Goal: Obtain resource: Obtain resource

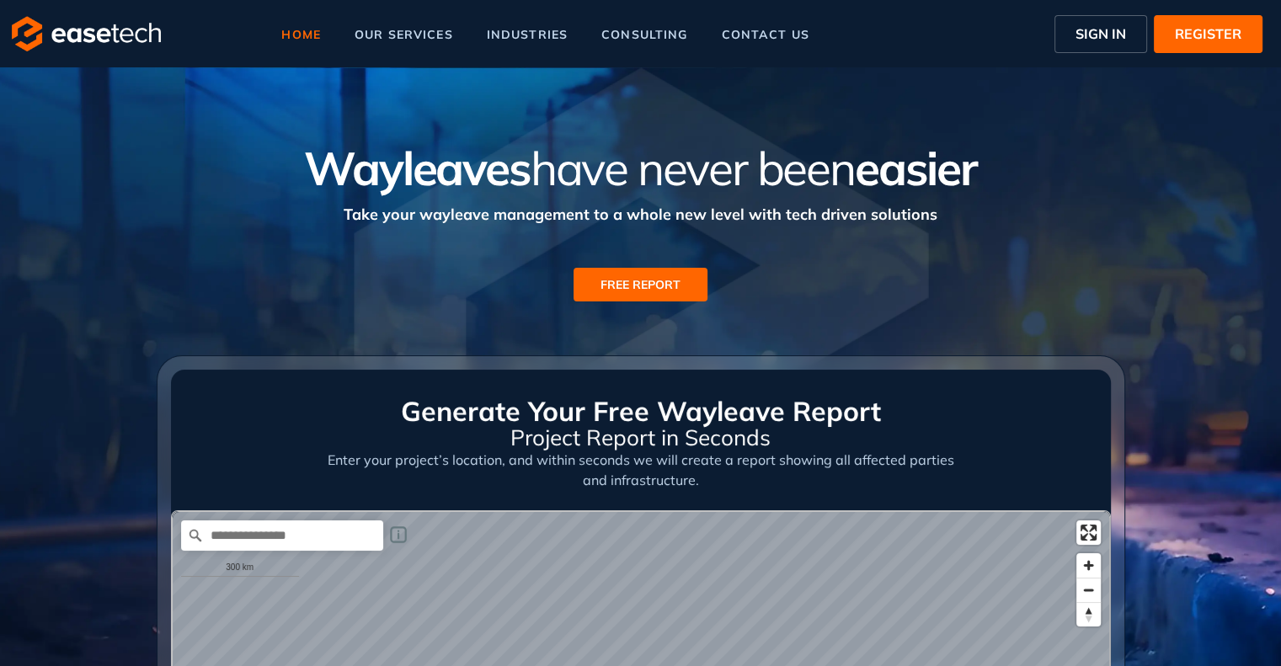
scroll to position [253, 0]
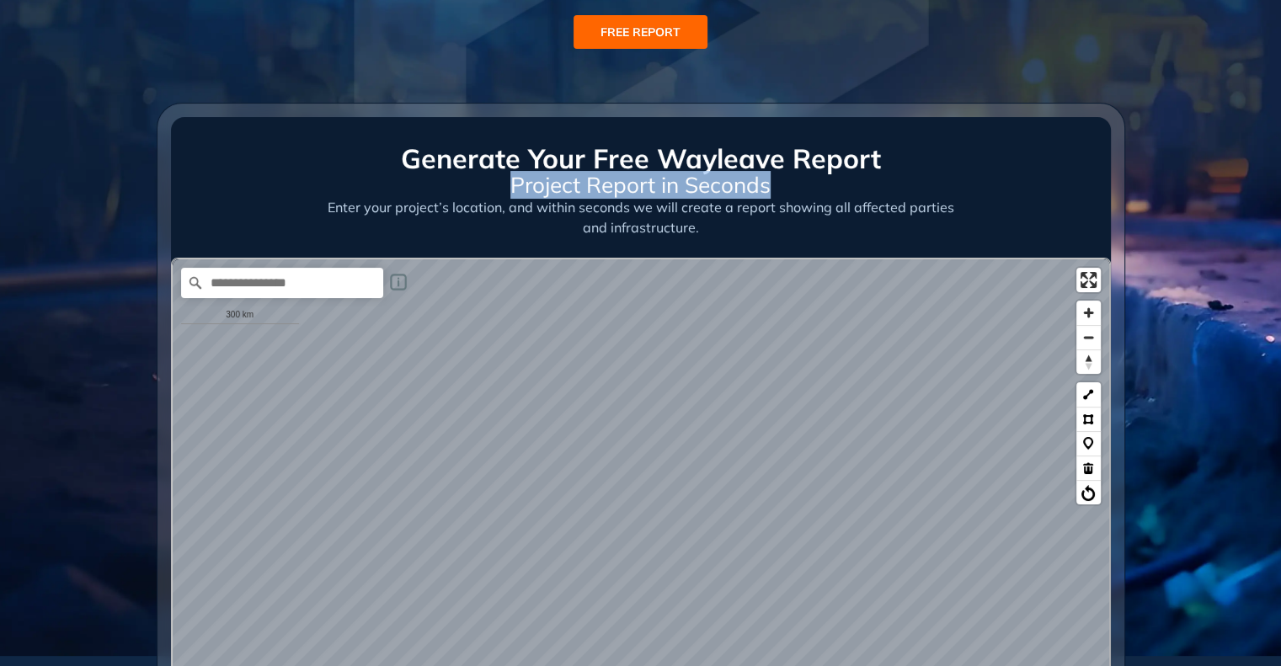
drag, startPoint x: 514, startPoint y: 185, endPoint x: 771, endPoint y: 190, distance: 257.8
click at [771, 190] on h5 "Project Report in Seconds" at bounding box center [641, 185] width 627 height 24
copy span "Project Report in Seconds"
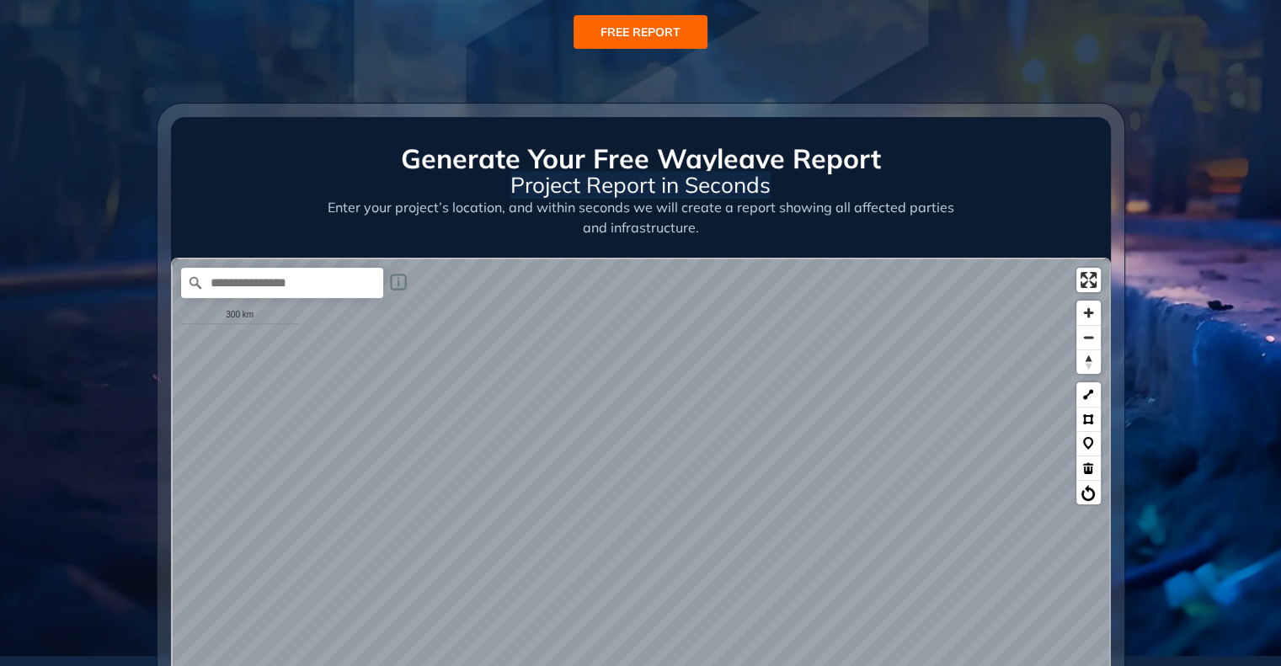
scroll to position [674, 0]
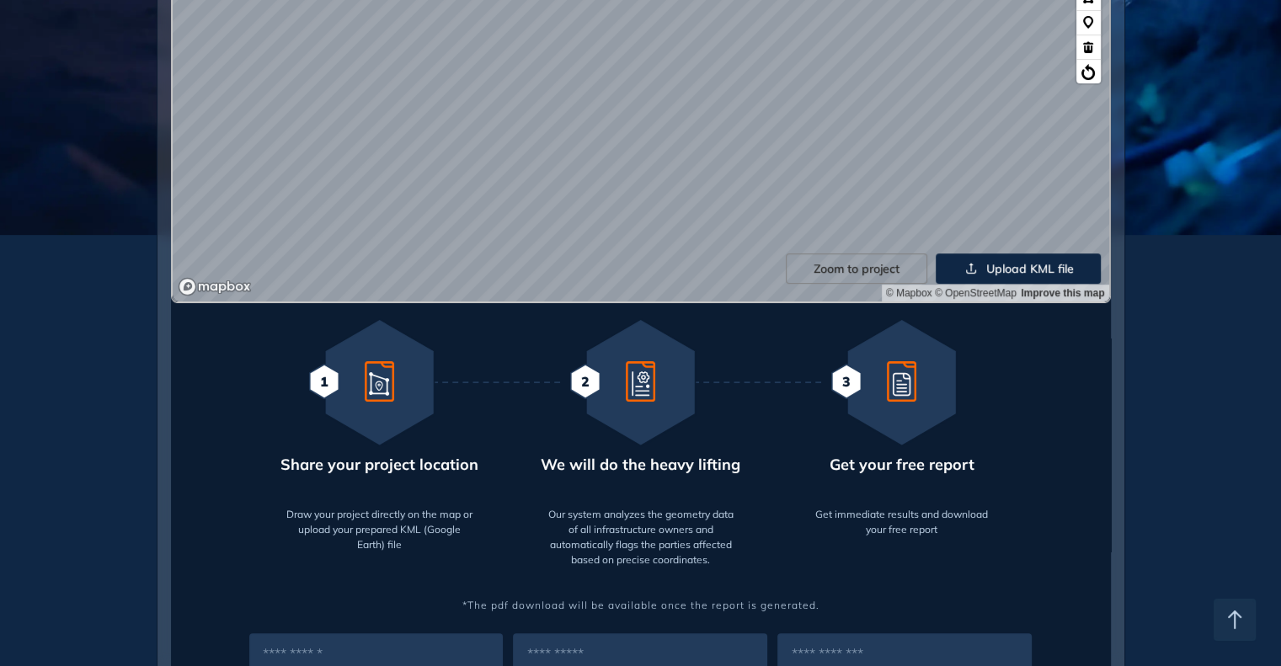
click at [801, 250] on div "We are retrieving and analyzing a large volume of data, which may take a few mo…" at bounding box center [641, 70] width 940 height 467
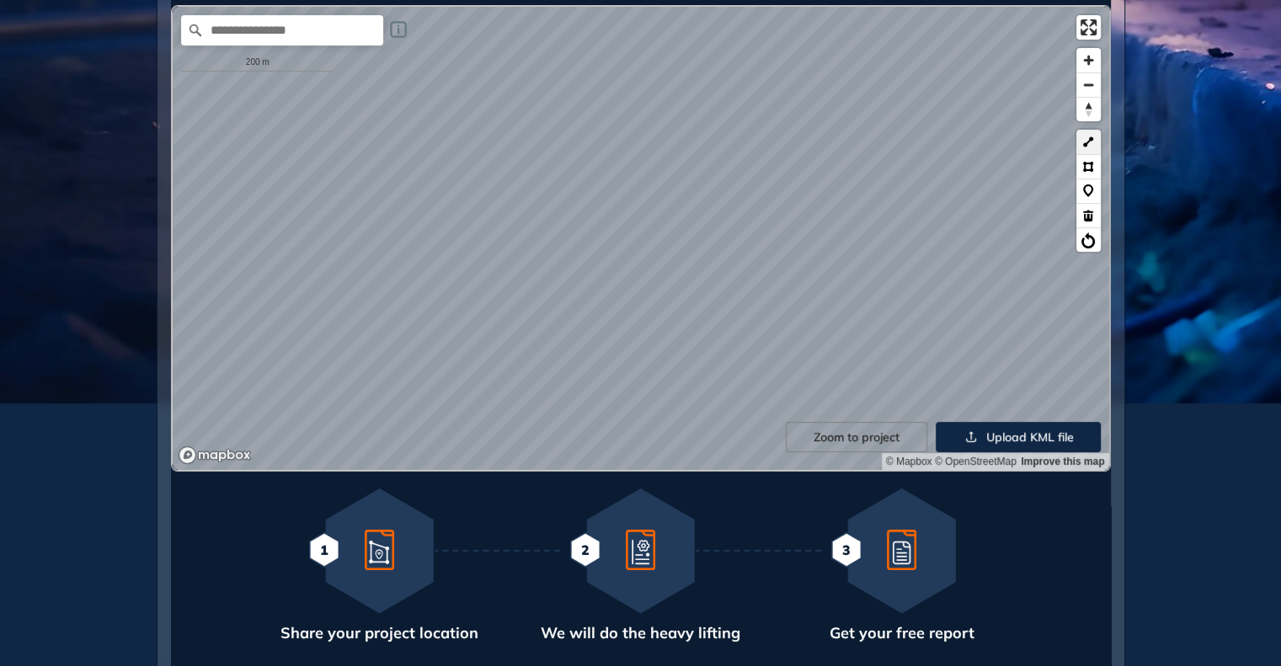
click at [1091, 136] on button at bounding box center [1088, 142] width 24 height 24
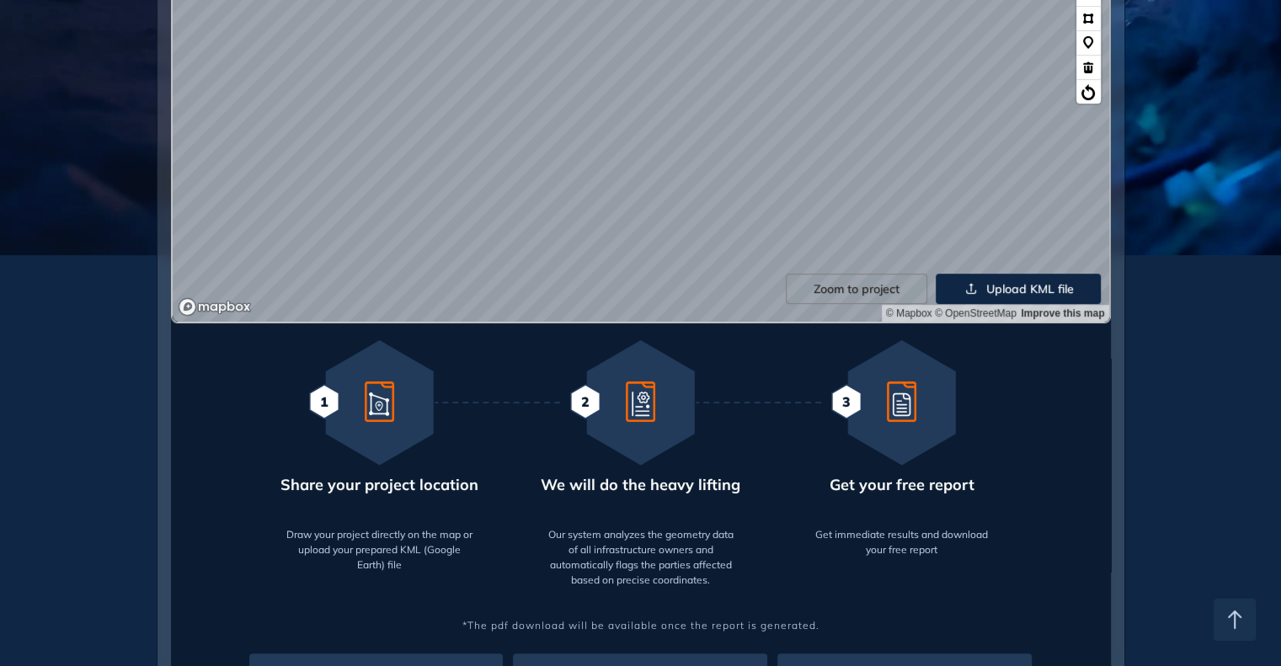
scroll to position [758, 0]
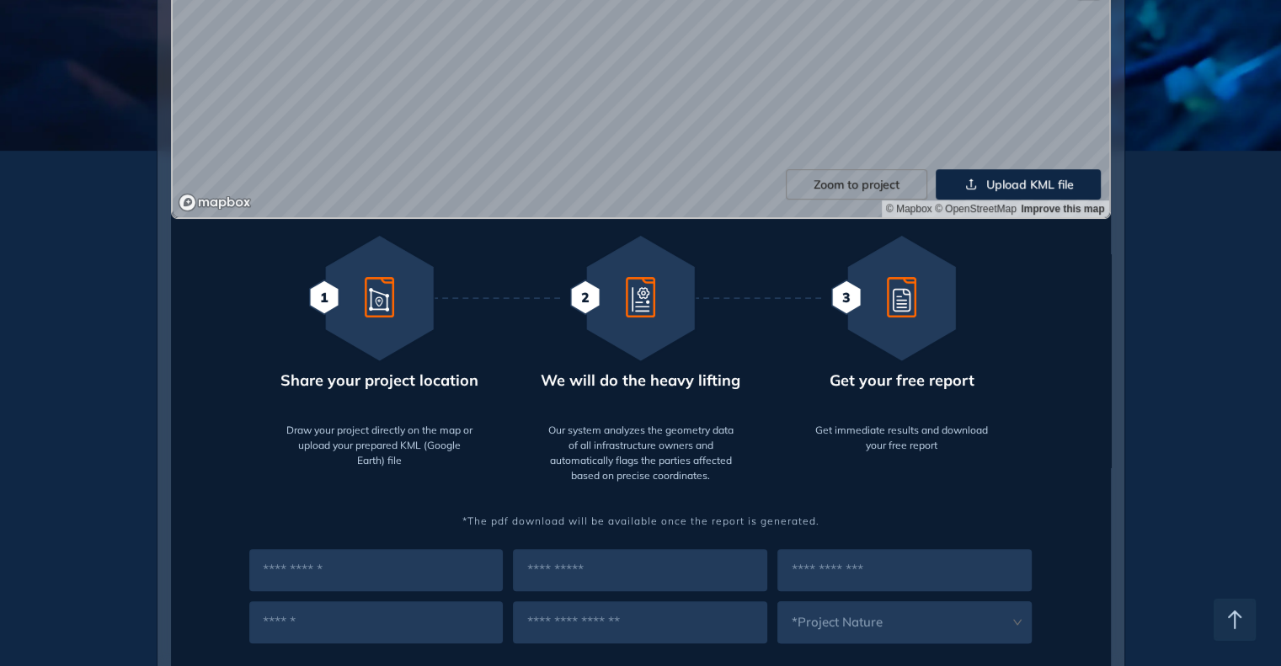
click at [323, 569] on input "text" at bounding box center [376, 570] width 254 height 42
type input "*****"
type input "**********"
click at [869, 580] on input "text" at bounding box center [904, 570] width 254 height 42
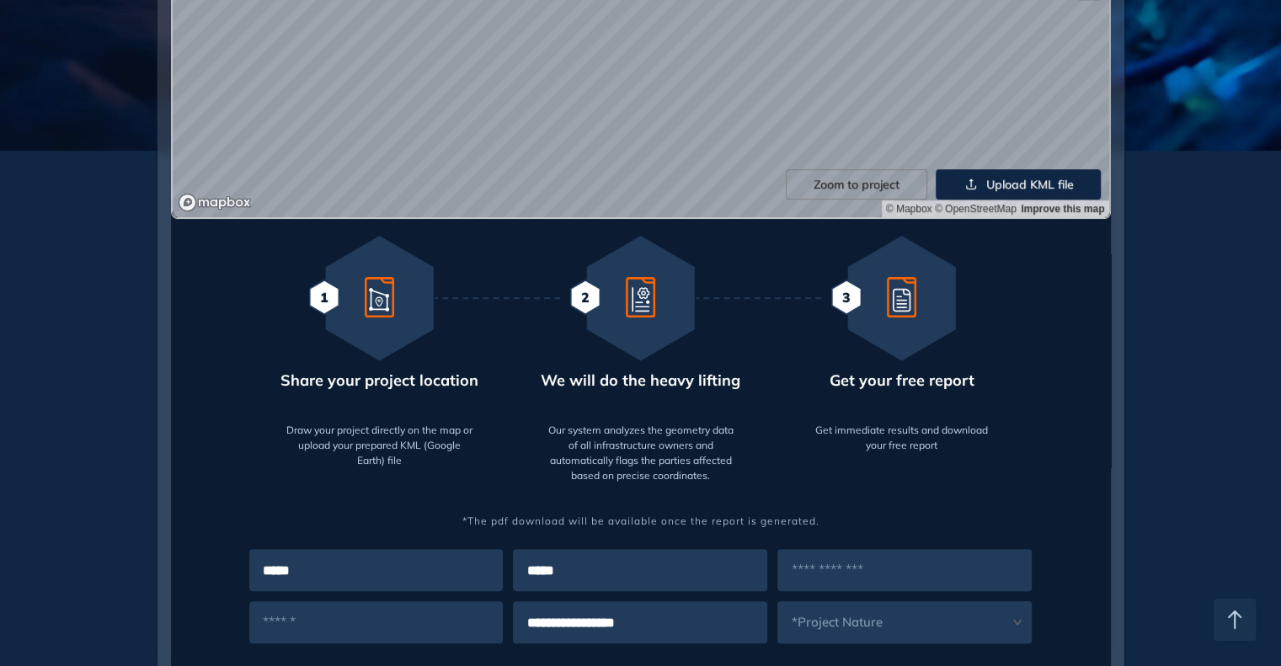
type input "****"
type input "**********"
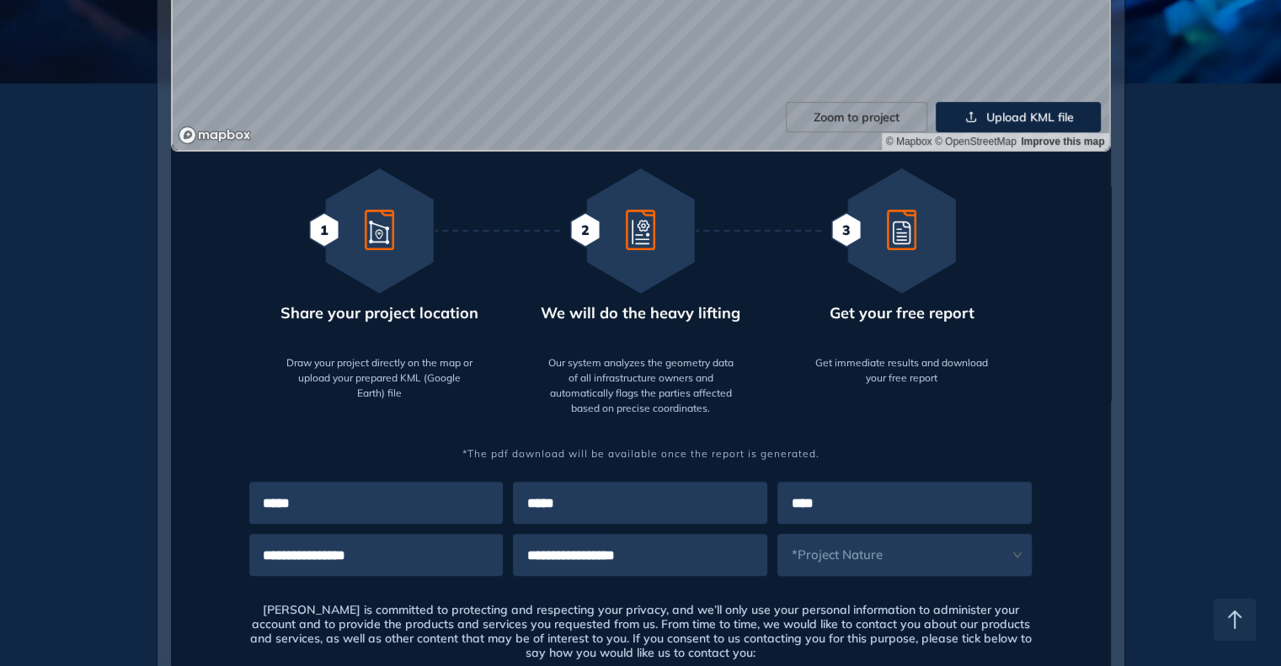
scroll to position [926, 0]
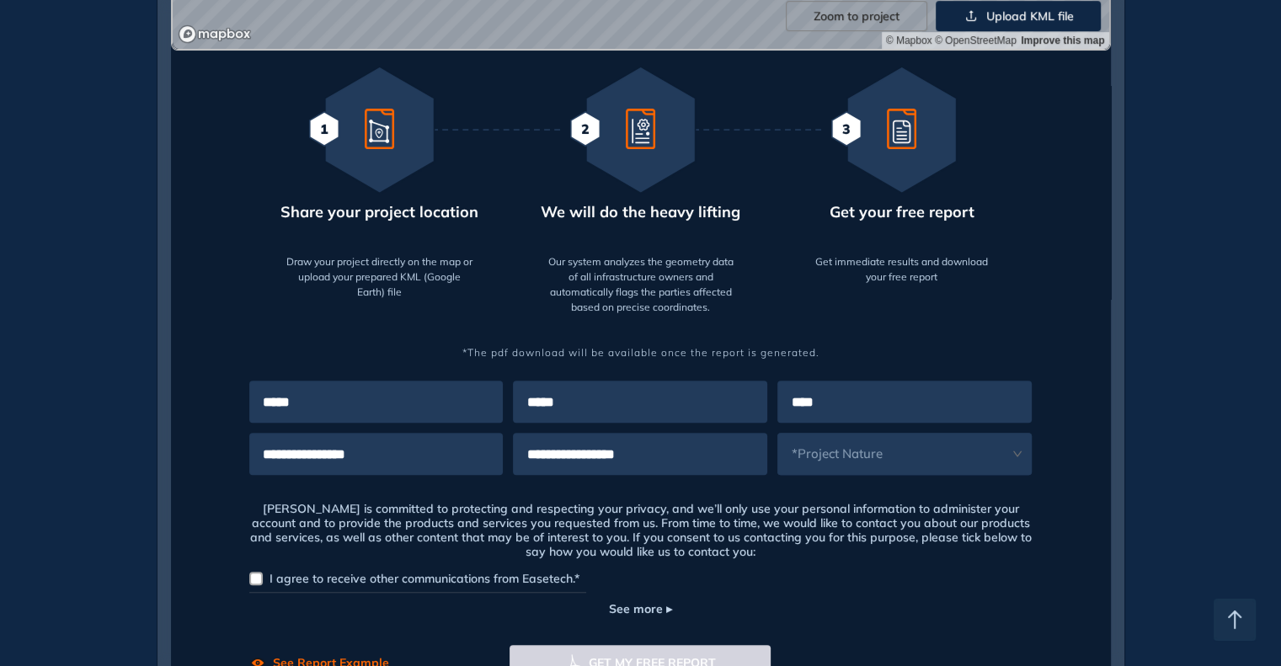
click at [875, 449] on input "search" at bounding box center [893, 445] width 233 height 25
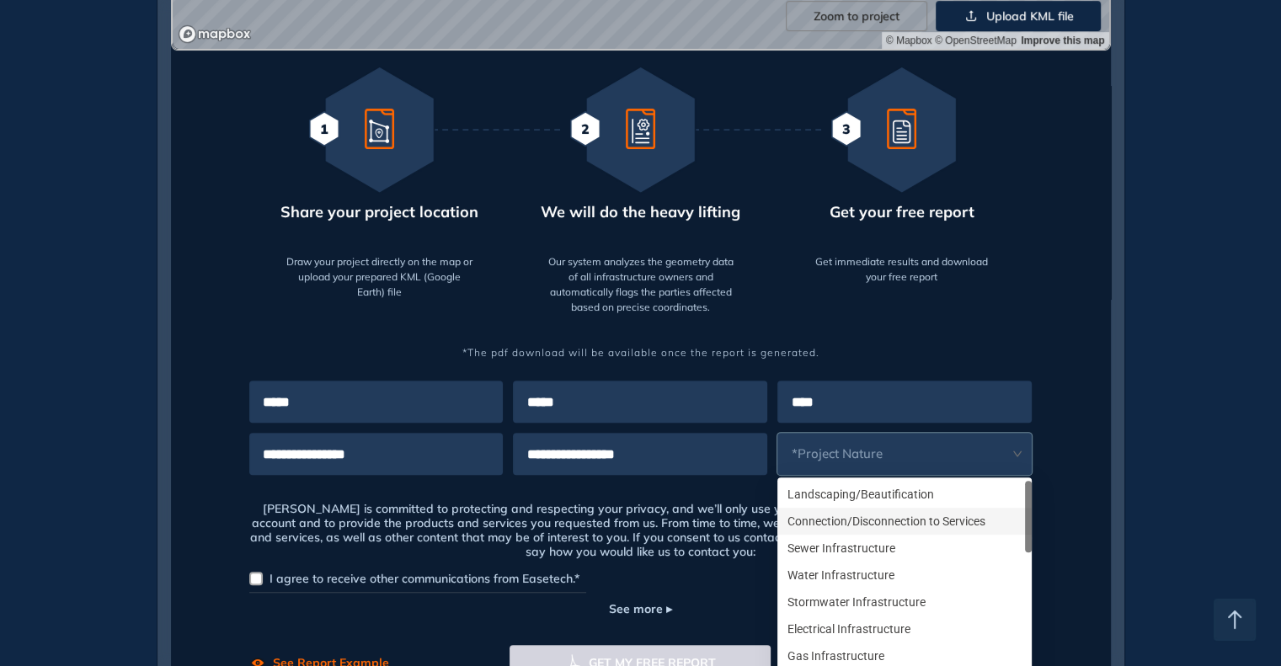
click at [873, 526] on div "Connection/Disconnection to Services" at bounding box center [904, 521] width 234 height 19
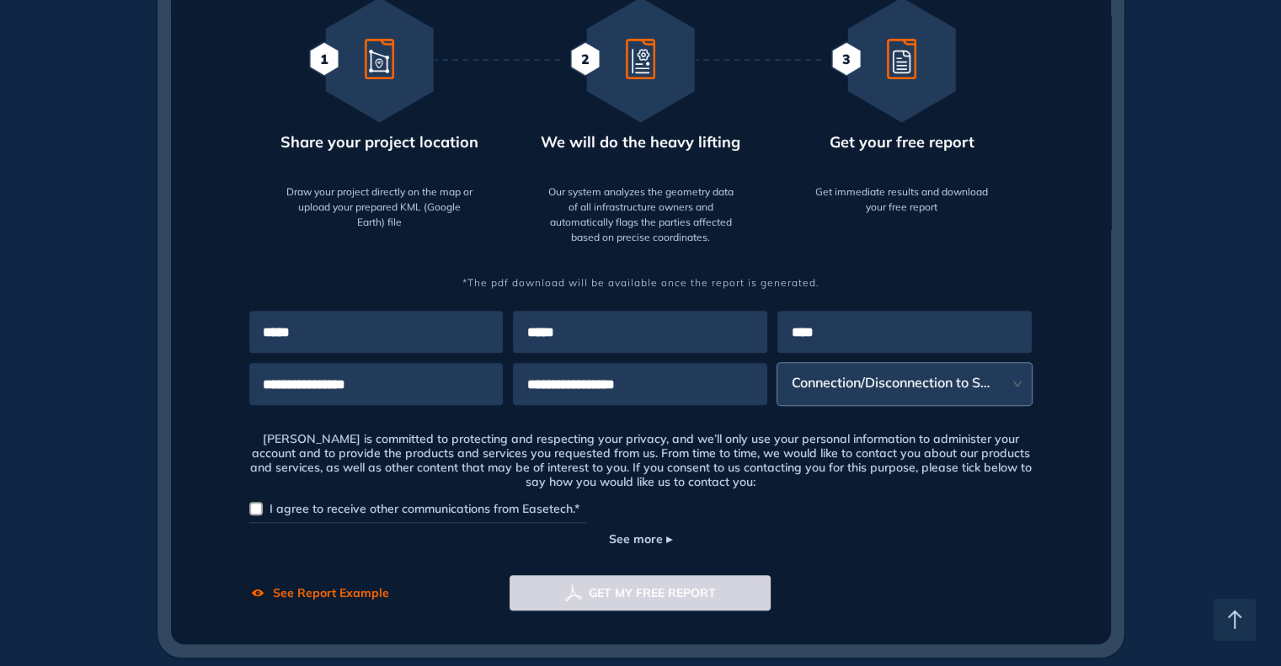
scroll to position [1095, 0]
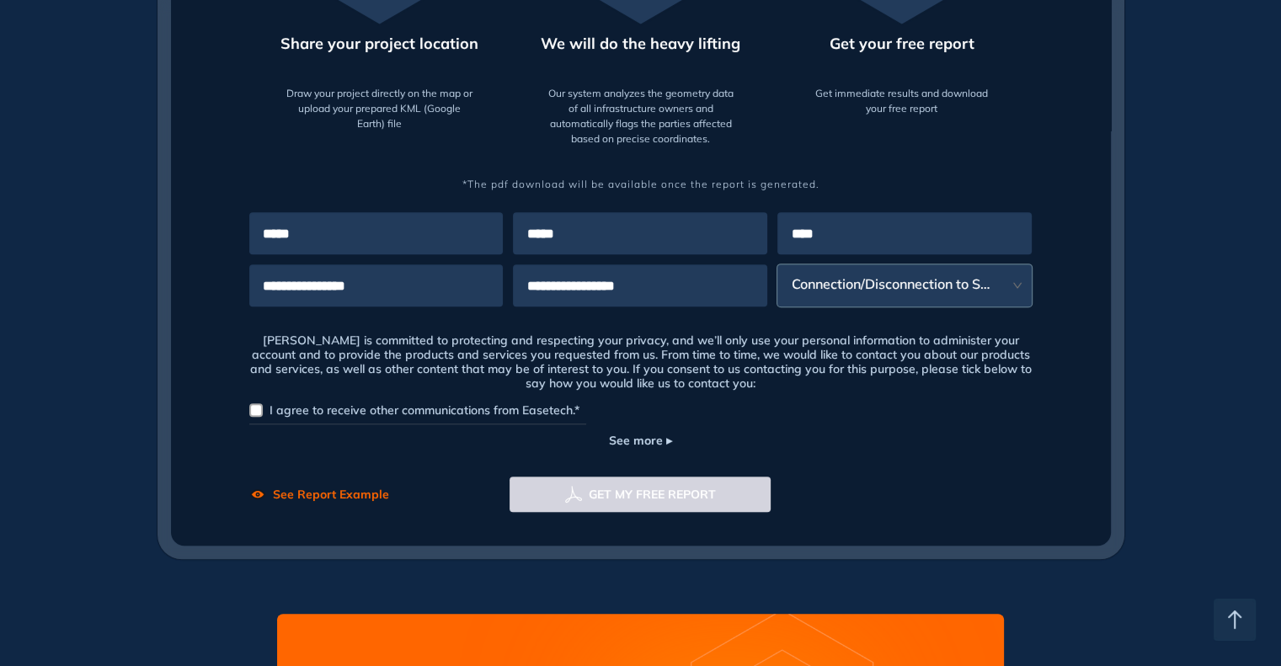
click at [302, 413] on span "I agree to receive other communications from Easetech.*" at bounding box center [425, 410] width 310 height 15
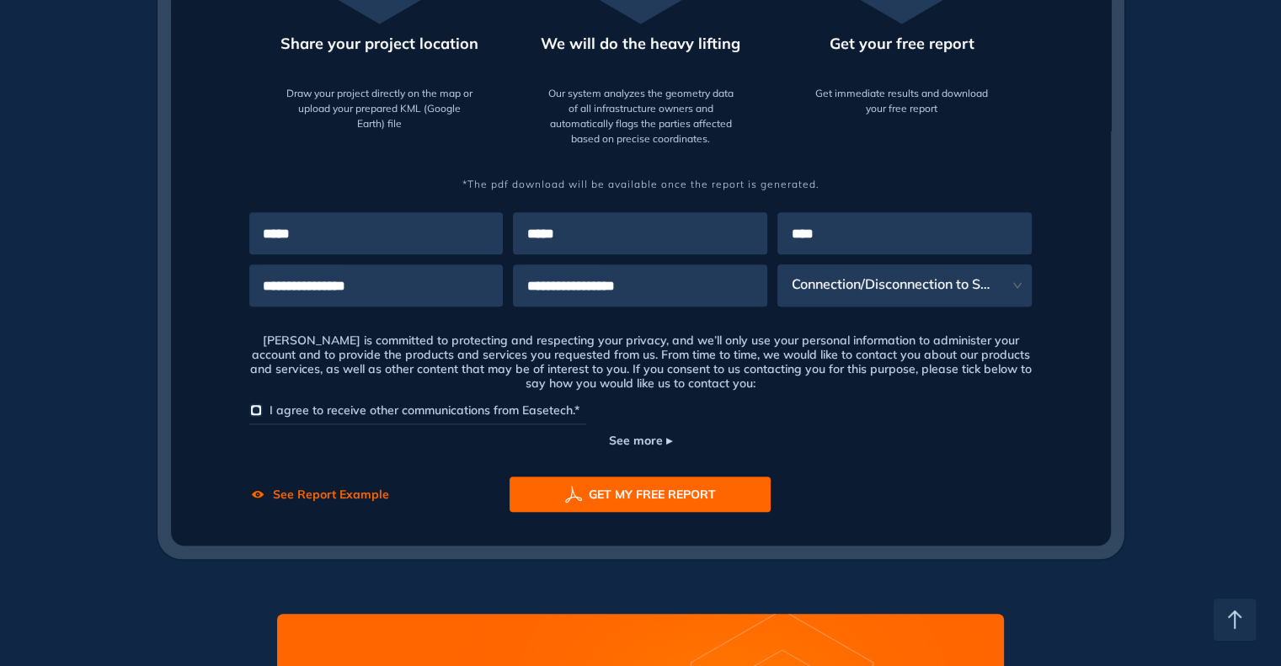
click at [337, 498] on span "See Report Example" at bounding box center [331, 495] width 116 height 18
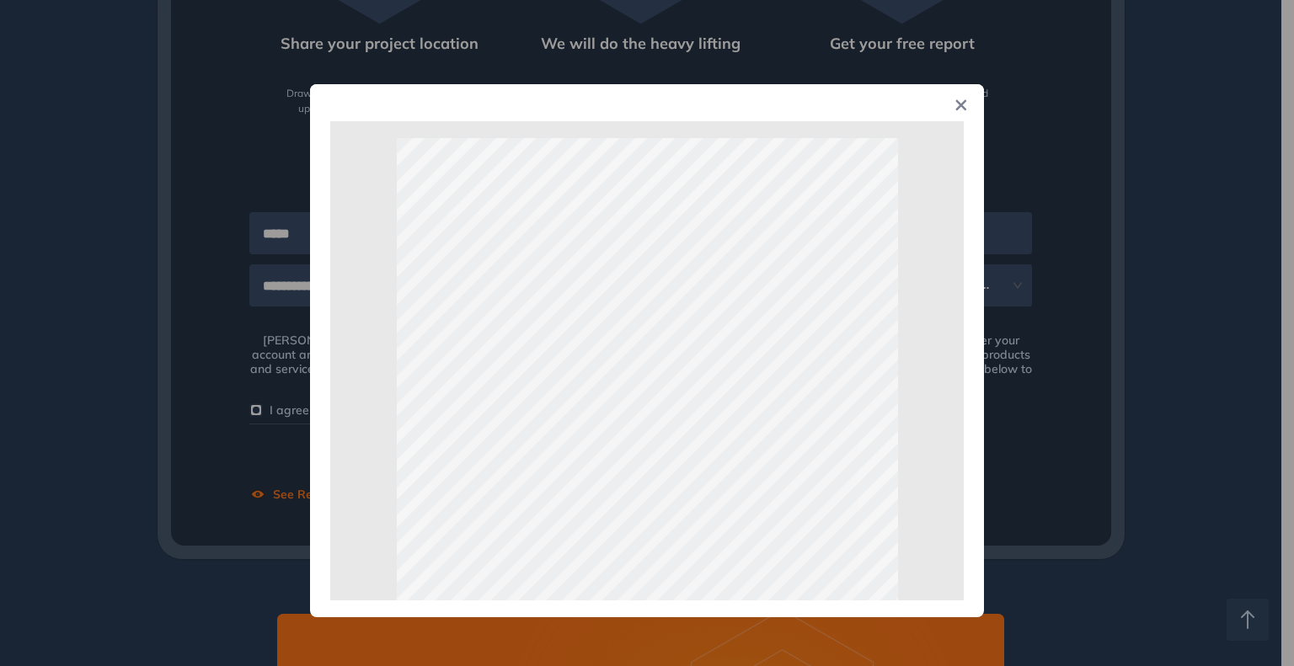
click at [959, 108] on icon "Close" at bounding box center [961, 105] width 11 height 11
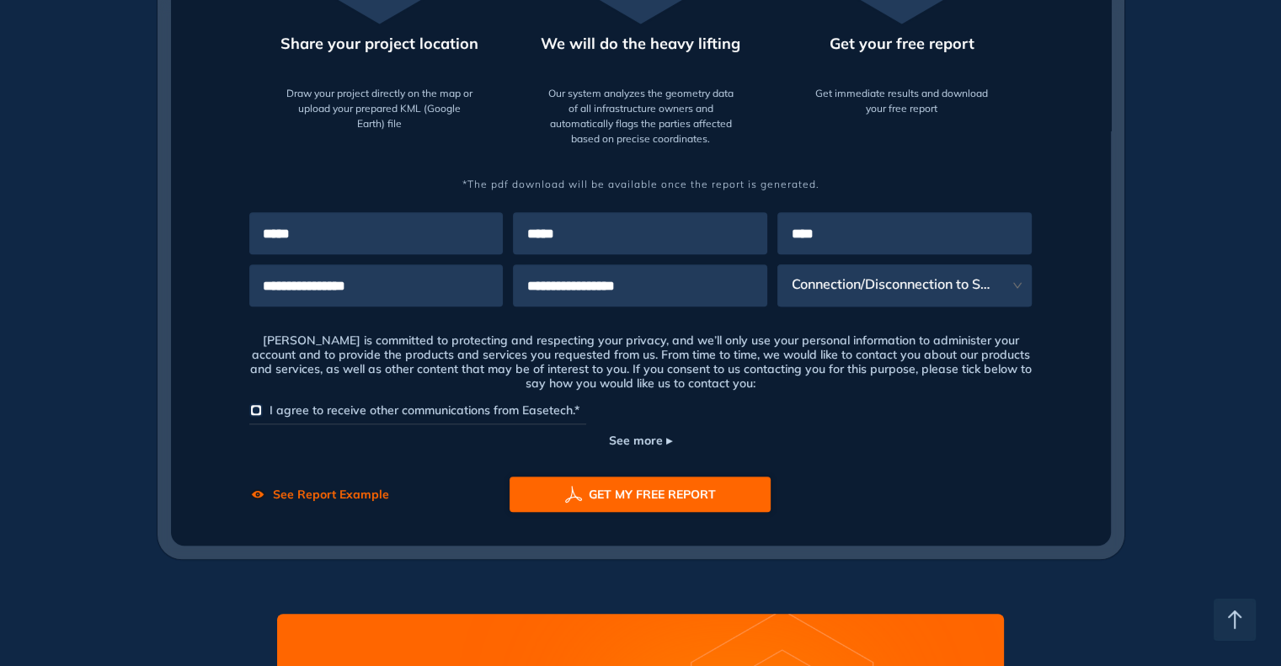
click at [641, 491] on span "GET MY FREE REPORT" at bounding box center [652, 494] width 127 height 19
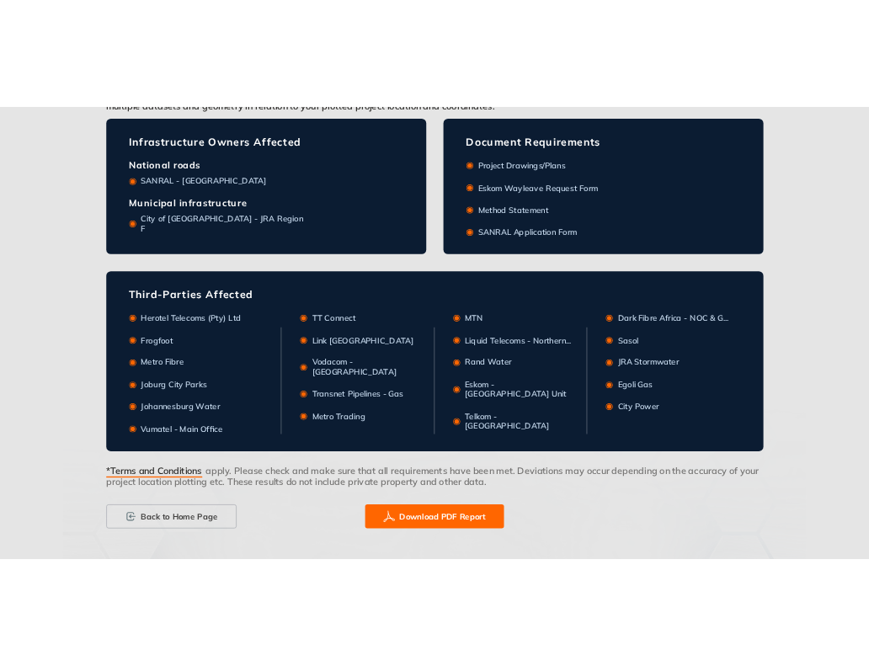
scroll to position [695, 0]
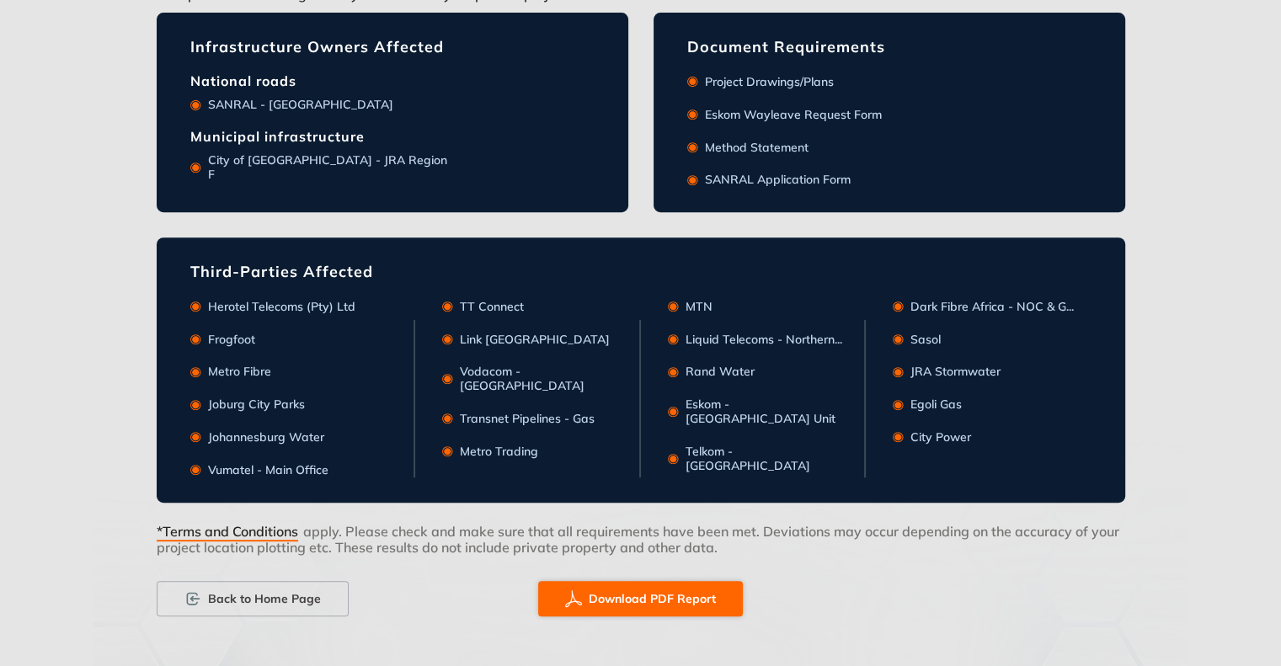
click at [650, 595] on span "Download PDF Report" at bounding box center [652, 599] width 127 height 19
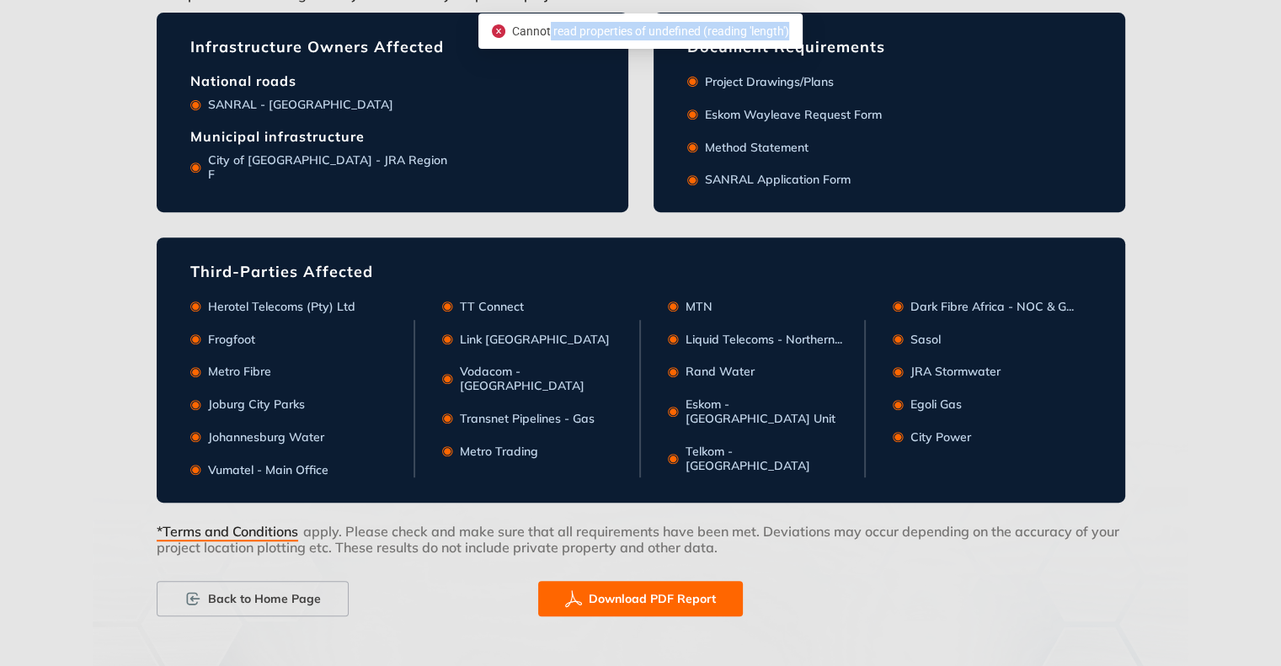
drag, startPoint x: 548, startPoint y: 29, endPoint x: 793, endPoint y: 18, distance: 244.5
click at [793, 18] on div "Cannot read properties of undefined (reading 'length')" at bounding box center [640, 30] width 324 height 35
click at [1157, 261] on div at bounding box center [640, 306] width 1281 height 722
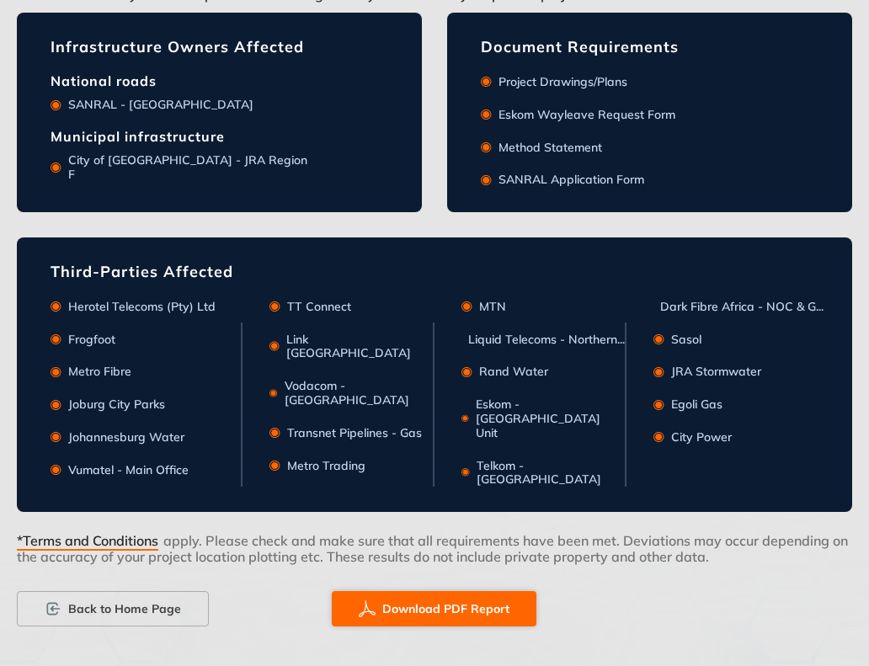
click at [451, 600] on span "Download PDF Report" at bounding box center [445, 609] width 127 height 19
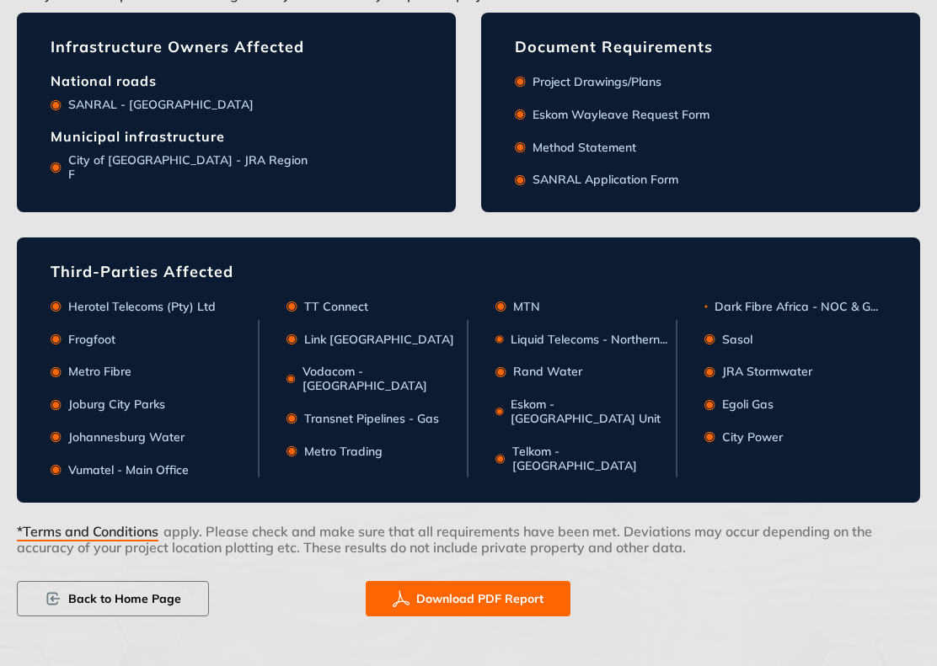
click at [77, 606] on span "Back to Home Page" at bounding box center [124, 599] width 113 height 19
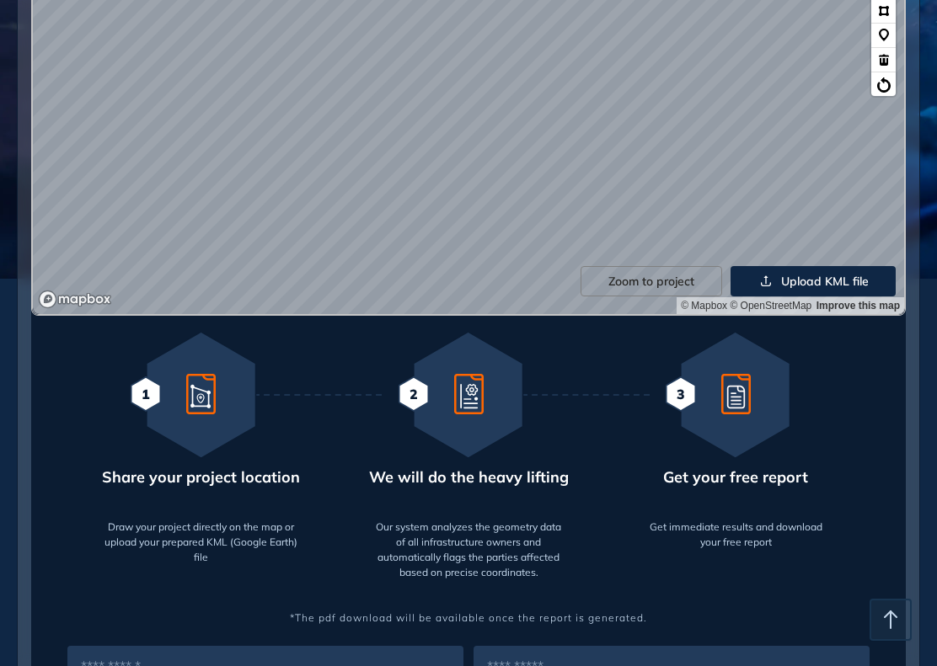
scroll to position [758, 0]
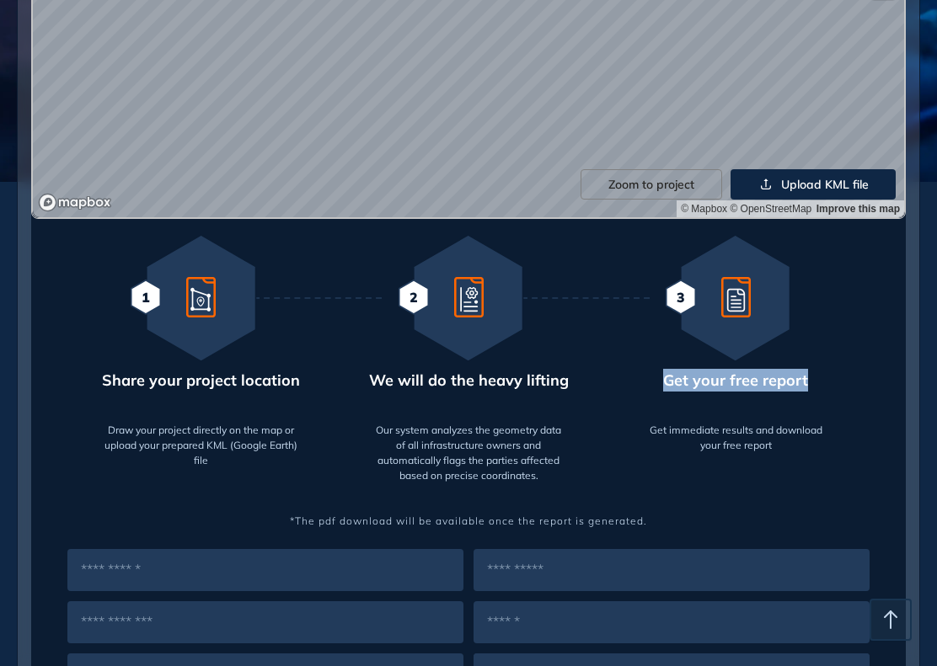
drag, startPoint x: 664, startPoint y: 385, endPoint x: 825, endPoint y: 380, distance: 160.9
click at [825, 380] on div "3 Get your free report Get immediate results and download your free report" at bounding box center [735, 355] width 267 height 258
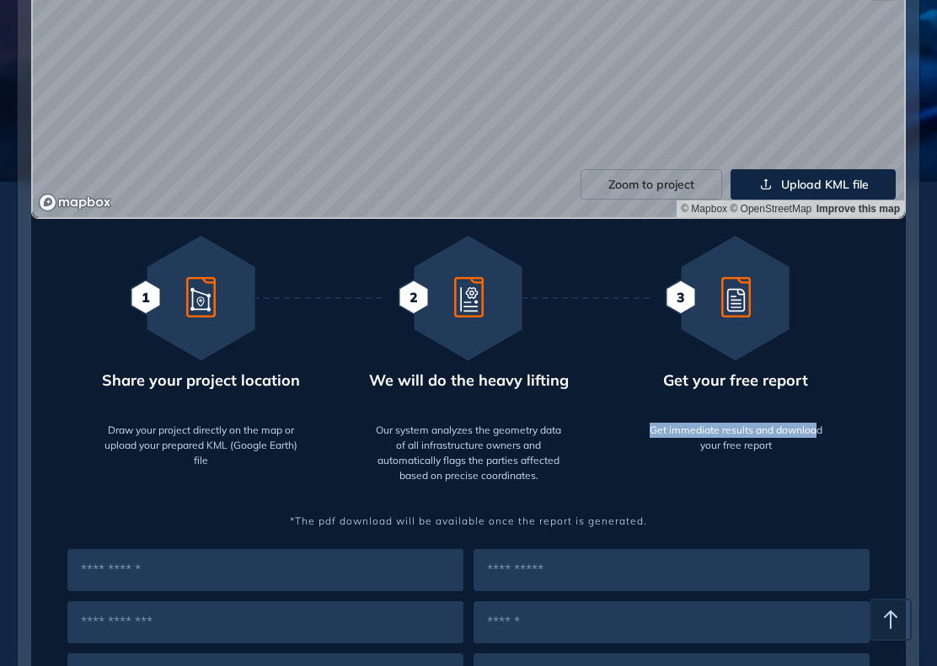
drag, startPoint x: 650, startPoint y: 430, endPoint x: 817, endPoint y: 430, distance: 166.8
click at [817, 430] on div "Get immediate results and download your free report" at bounding box center [735, 434] width 193 height 37
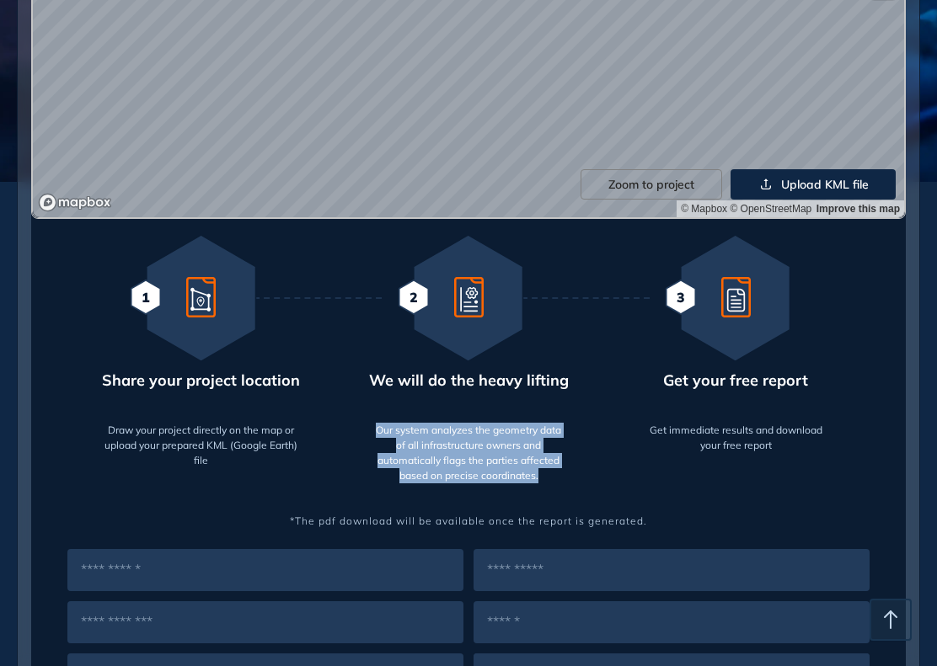
drag, startPoint x: 377, startPoint y: 433, endPoint x: 563, endPoint y: 471, distance: 189.1
click at [563, 471] on div "Our system analyzes the geometry data of all infrastructure owners and automati…" at bounding box center [467, 449] width 193 height 67
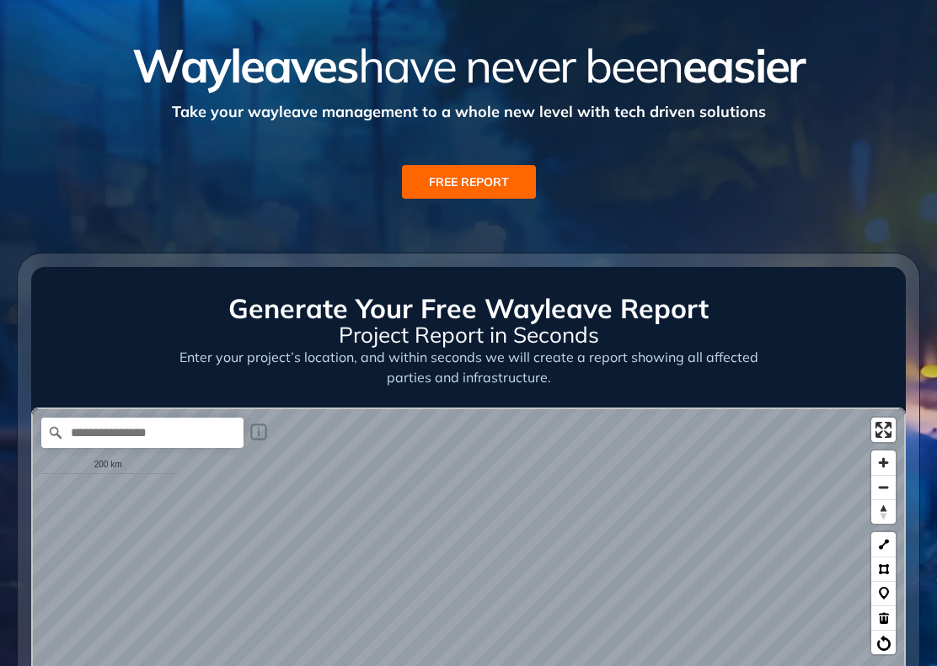
scroll to position [84, 0]
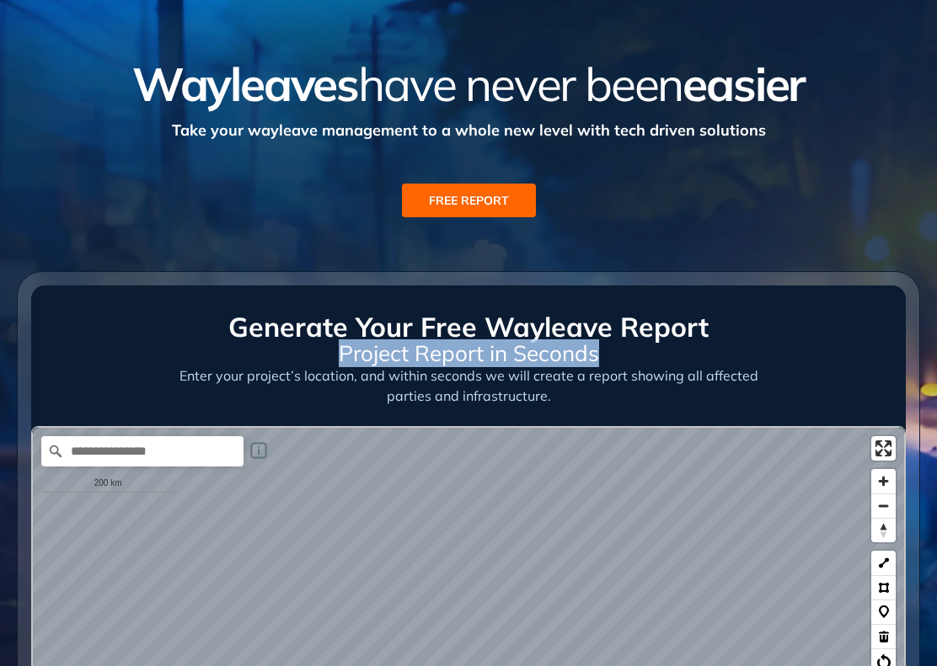
drag, startPoint x: 344, startPoint y: 357, endPoint x: 628, endPoint y: 349, distance: 284.8
click at [628, 349] on h5 "Project Report in Seconds" at bounding box center [468, 354] width 583 height 24
click at [590, 352] on span "Project Report in Seconds" at bounding box center [469, 353] width 260 height 28
drag, startPoint x: 341, startPoint y: 355, endPoint x: 601, endPoint y: 352, distance: 260.3
click at [601, 352] on h5 "Project Report in Seconds" at bounding box center [468, 354] width 583 height 24
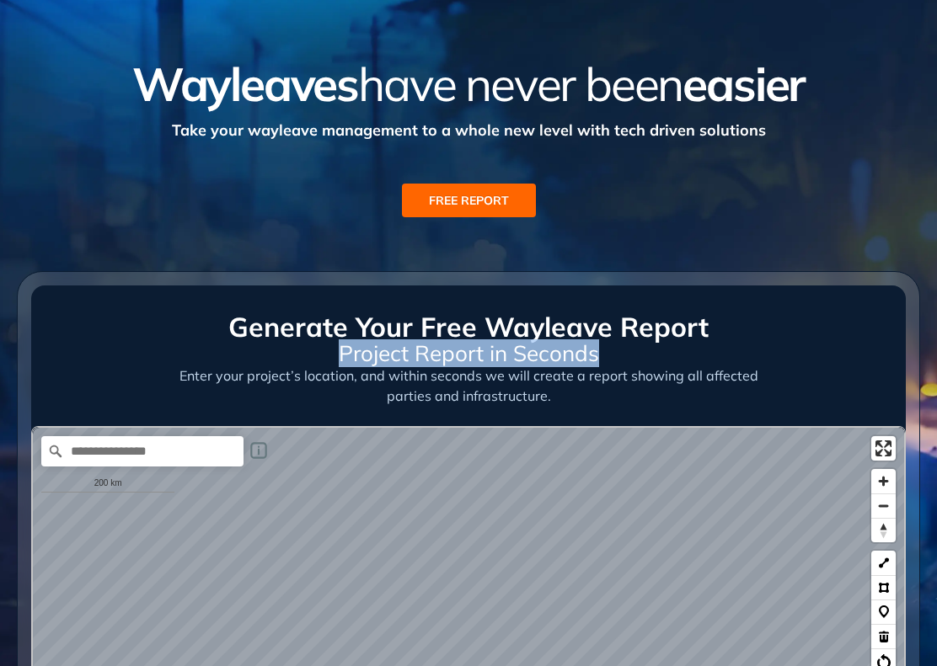
copy span "Project Report in Seconds"
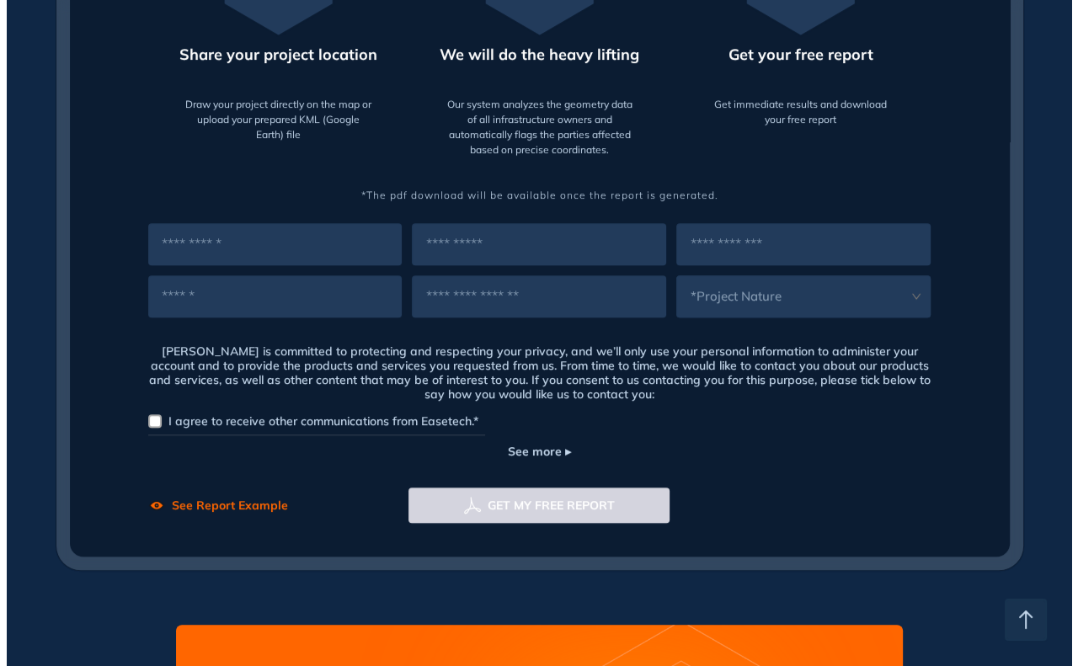
scroll to position [1095, 0]
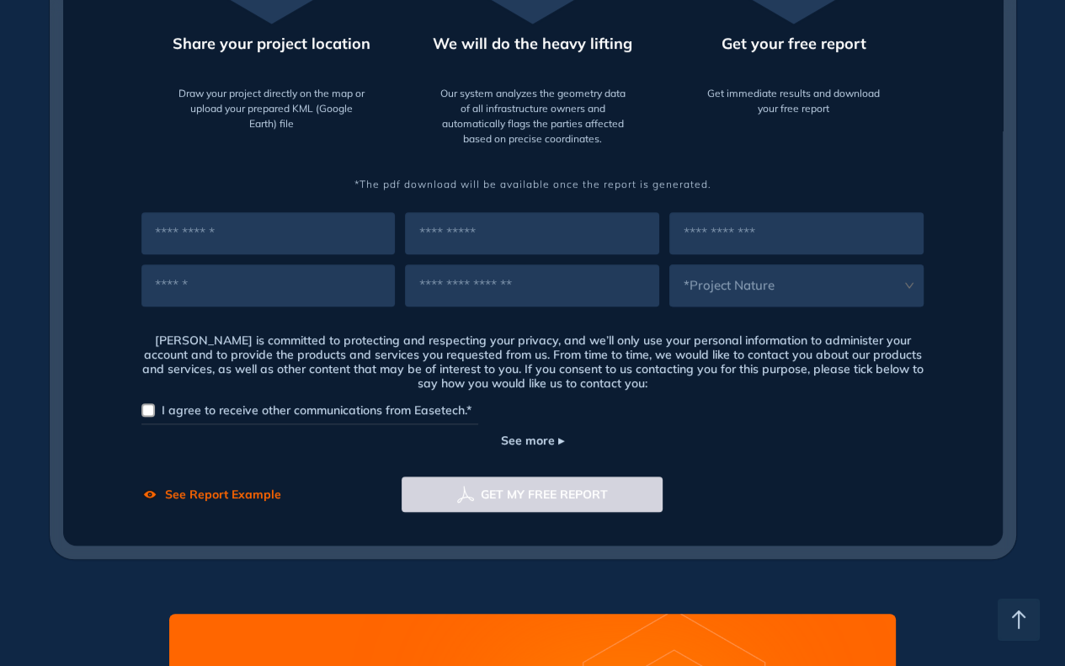
click at [190, 497] on span "See Report Example" at bounding box center [223, 495] width 116 height 18
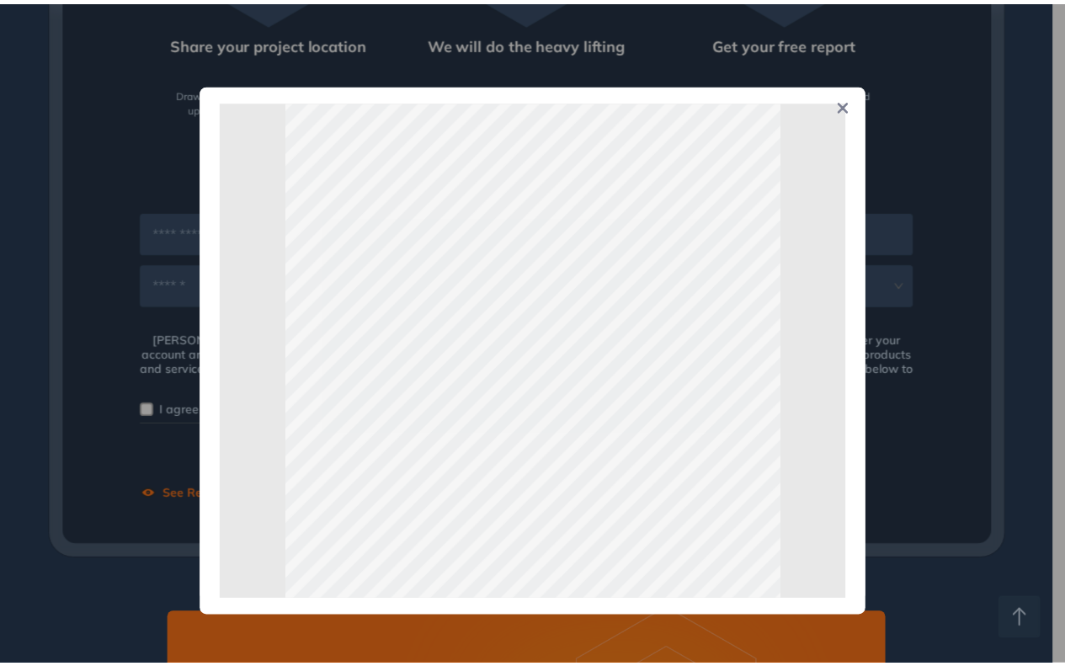
scroll to position [0, 0]
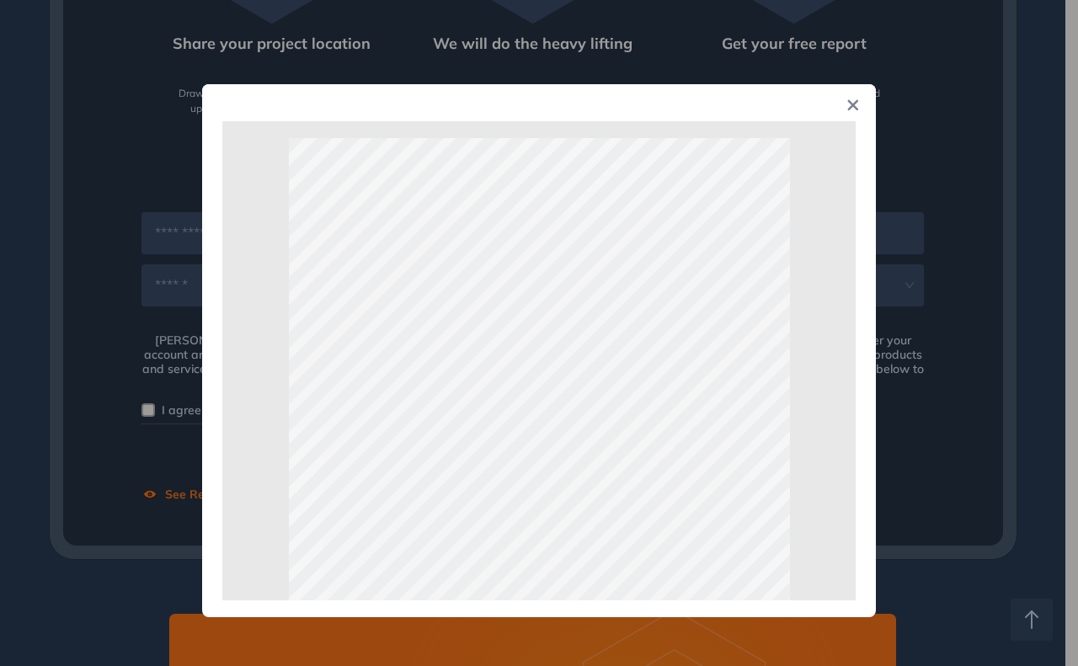
click at [847, 111] on icon "Close" at bounding box center [853, 105] width 12 height 12
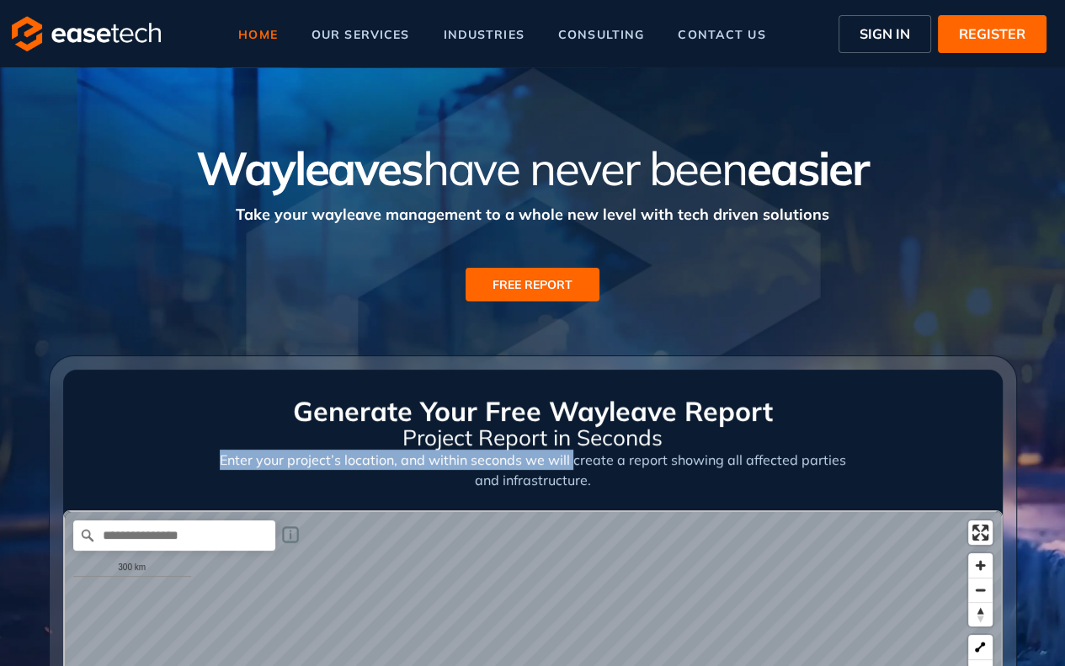
drag, startPoint x: 224, startPoint y: 459, endPoint x: 573, endPoint y: 461, distance: 348.7
click at [573, 461] on div "Enter your project’s location, and within seconds we will create a report showi…" at bounding box center [533, 480] width 627 height 61
copy div "Enter your project’s location, and within seconds we will"
